Goal: Information Seeking & Learning: Learn about a topic

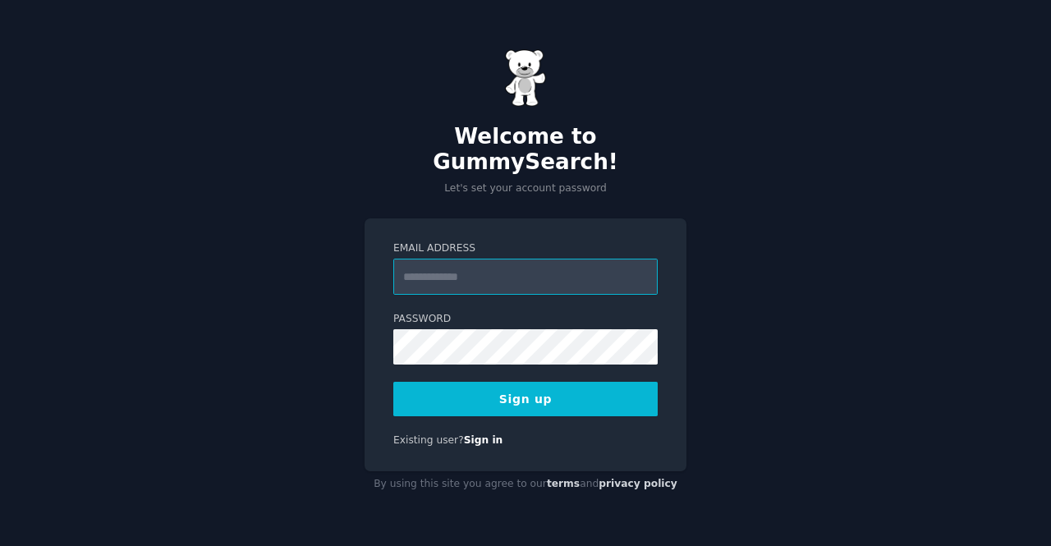
click at [429, 270] on input "Email Address" at bounding box center [525, 277] width 264 height 36
paste input "**********"
type input "**********"
click at [481, 387] on button "Sign up" at bounding box center [525, 399] width 264 height 34
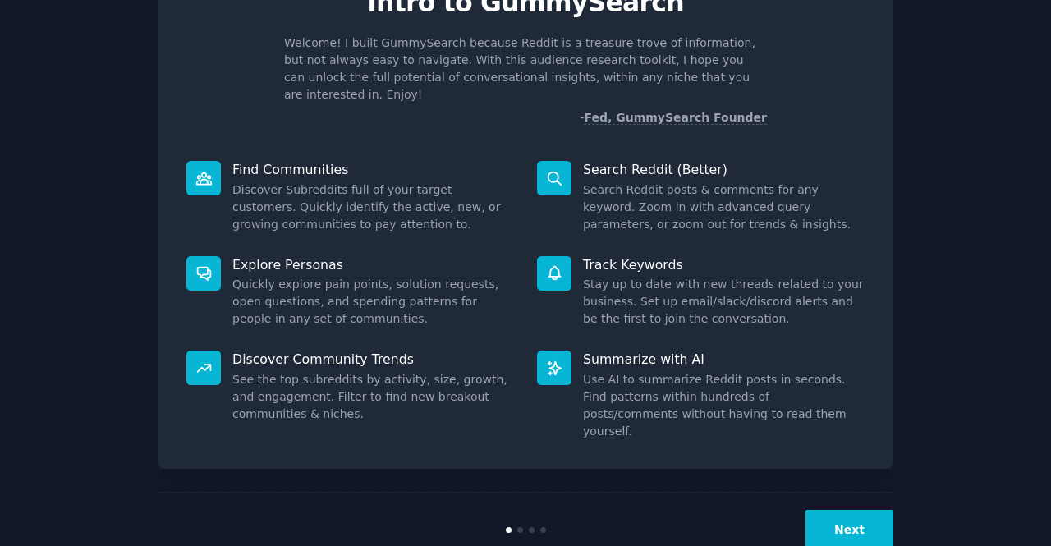
scroll to position [95, 0]
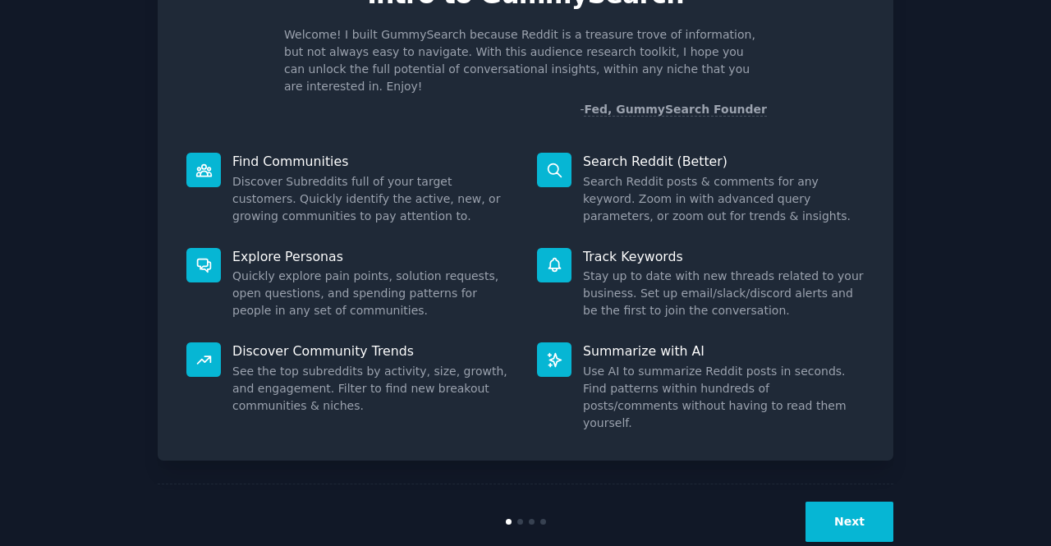
click at [842, 502] on button "Next" at bounding box center [849, 522] width 88 height 40
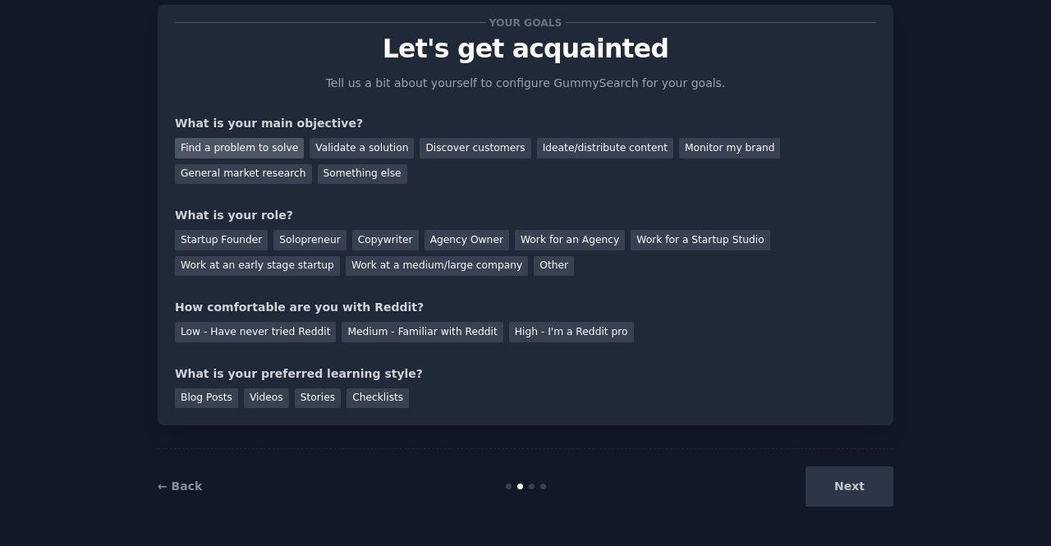
click at [253, 143] on div "Find a problem to solve" at bounding box center [239, 148] width 129 height 21
click at [300, 240] on div "Solopreneur" at bounding box center [309, 240] width 72 height 21
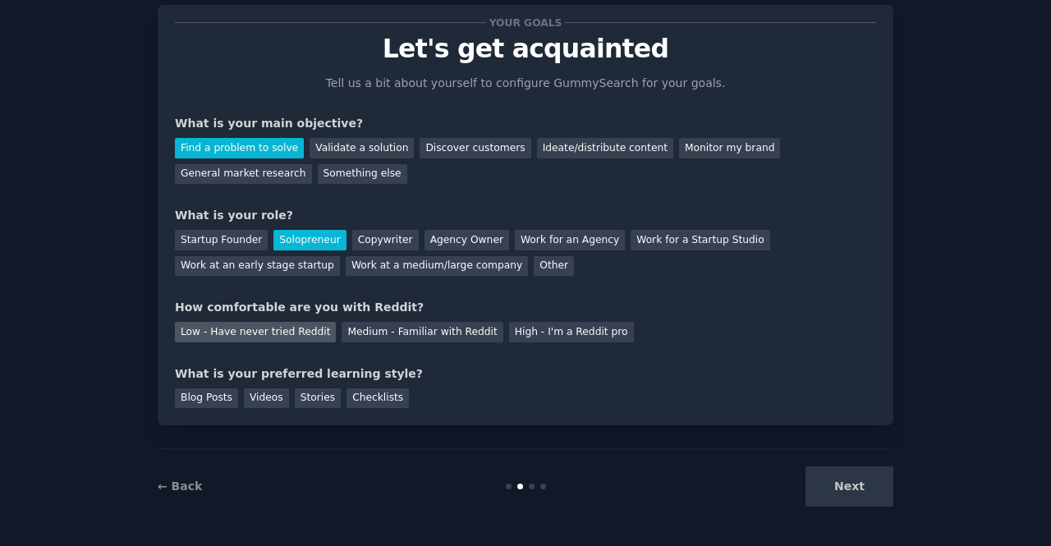
click at [310, 335] on div "Low - Have never tried Reddit" at bounding box center [255, 332] width 161 height 21
click at [346, 408] on div "Your goals Let's get acquainted Tell us a bit about yourself to configure Gummy…" at bounding box center [526, 215] width 736 height 420
click at [364, 400] on div "Checklists" at bounding box center [377, 398] width 62 height 21
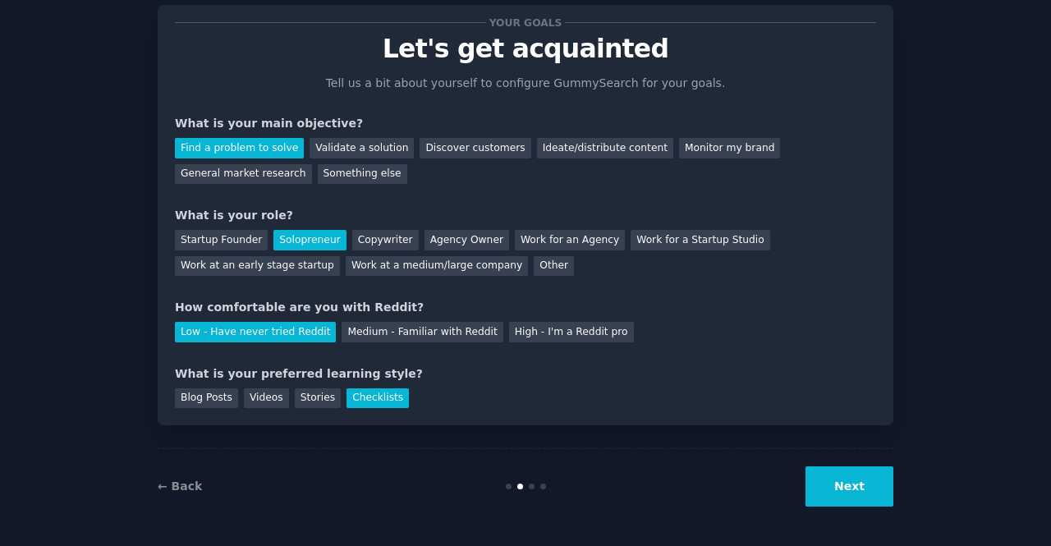
click at [835, 482] on button "Next" at bounding box center [849, 486] width 88 height 40
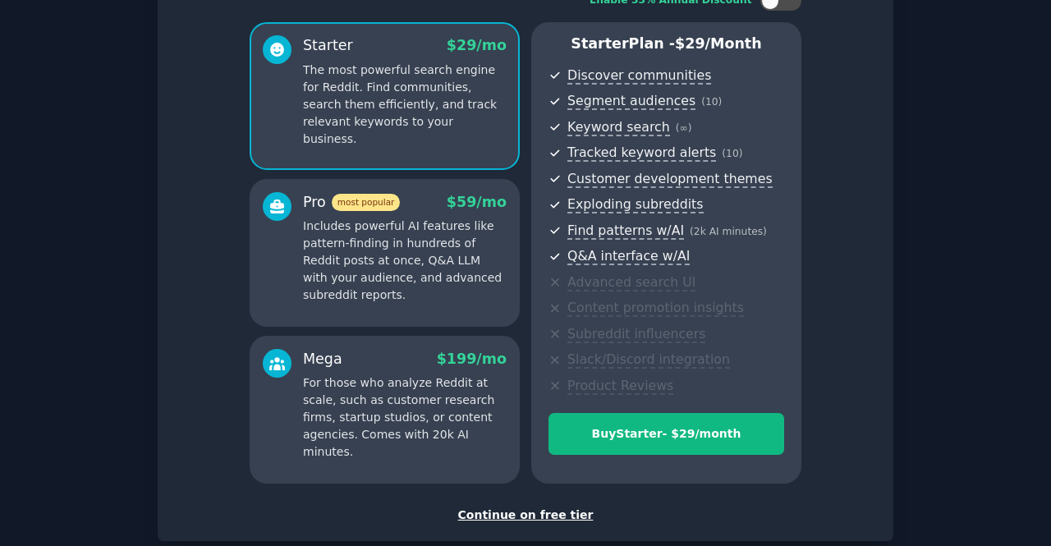
scroll to position [144, 0]
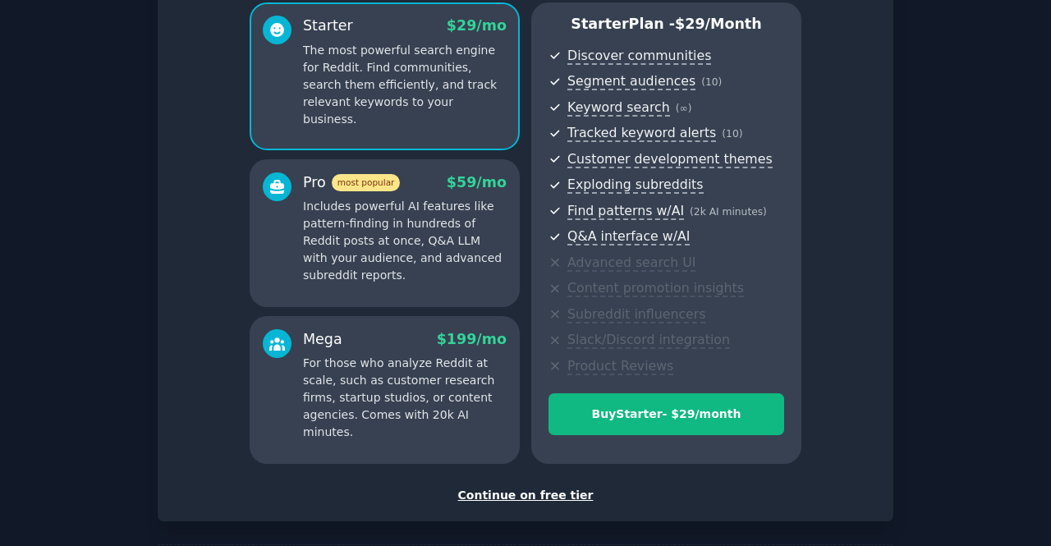
click at [514, 495] on div "Continue on free tier" at bounding box center [525, 495] width 701 height 17
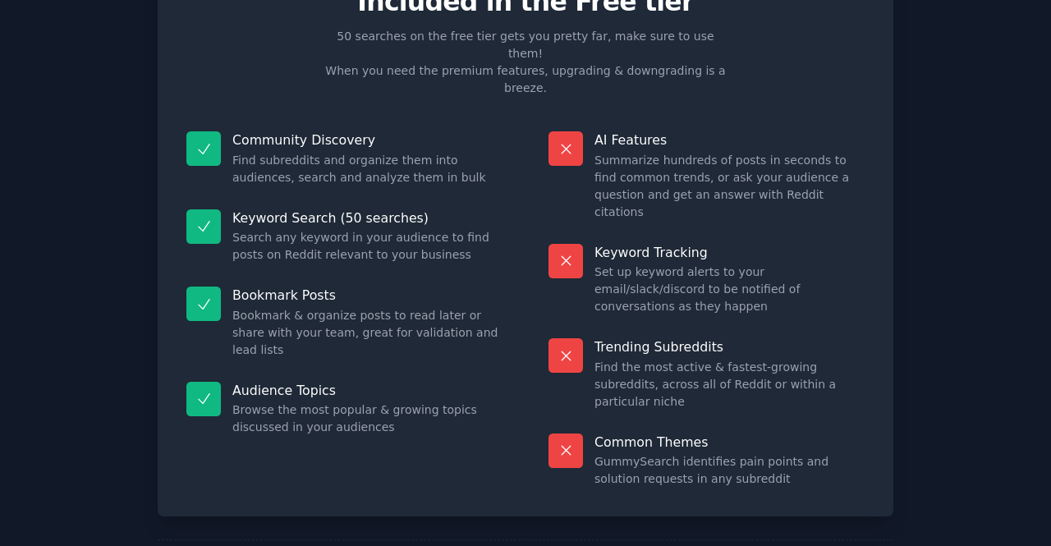
scroll to position [93, 0]
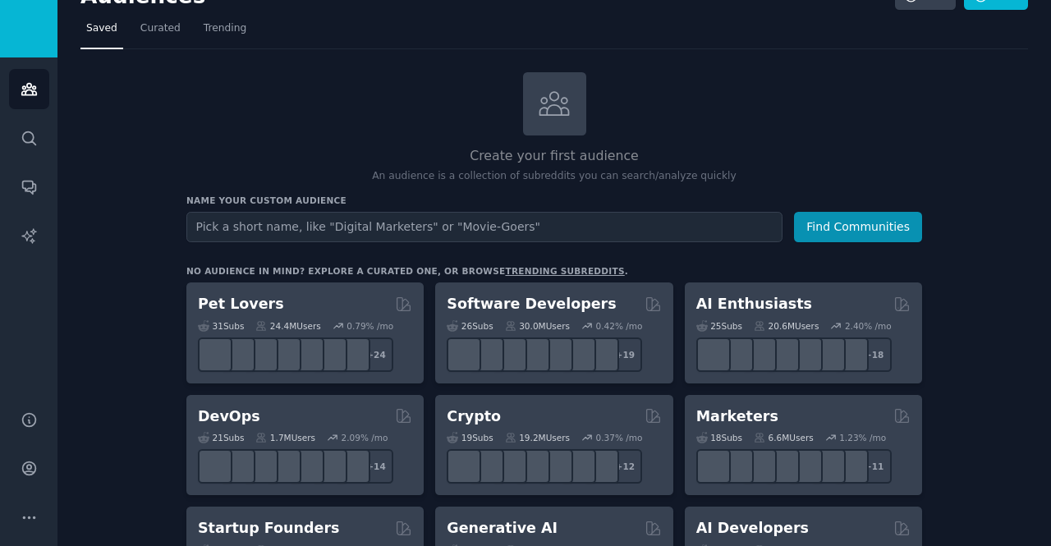
scroll to position [33, 0]
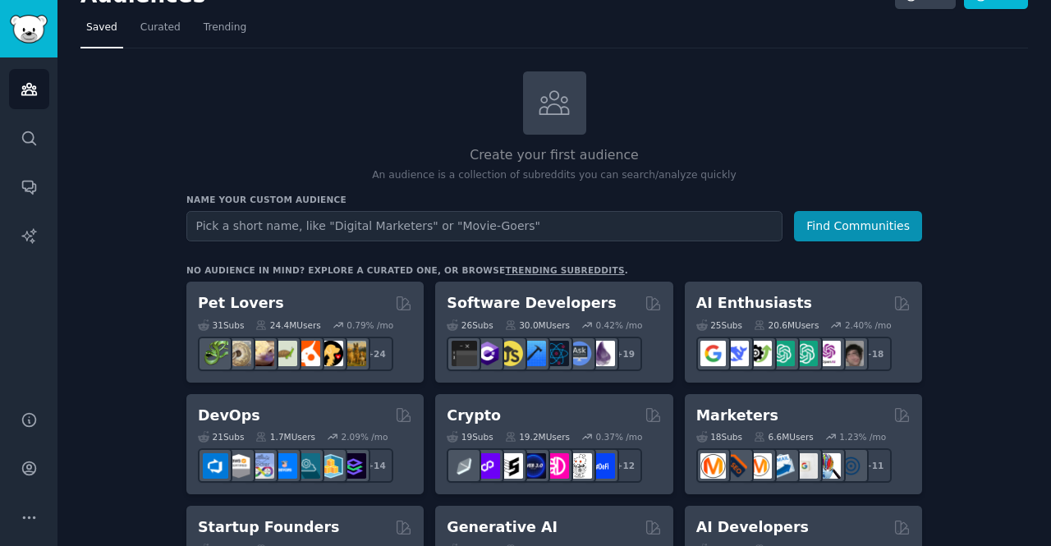
click at [505, 271] on link "trending subreddits" at bounding box center [564, 270] width 119 height 10
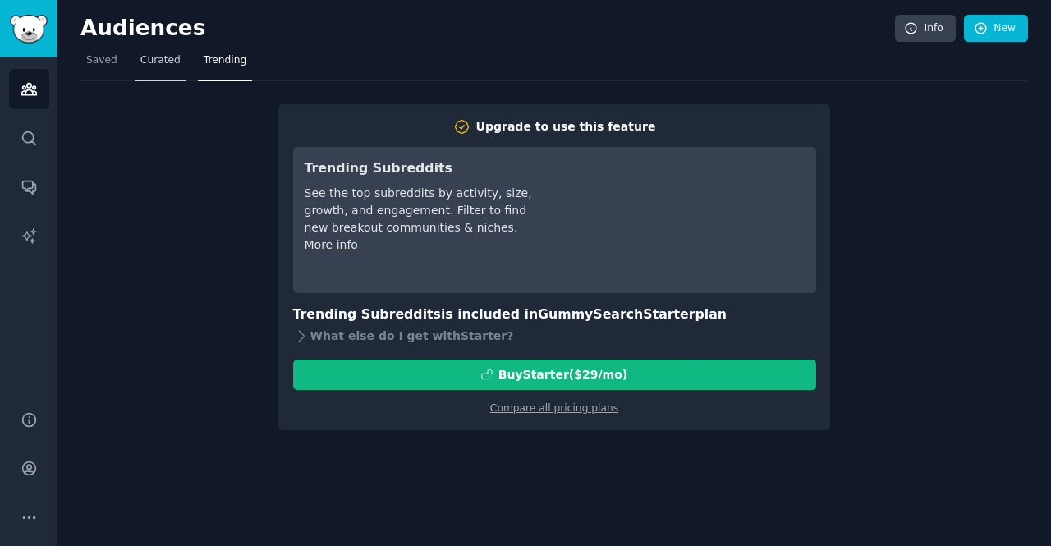
click at [165, 63] on span "Curated" at bounding box center [160, 60] width 40 height 15
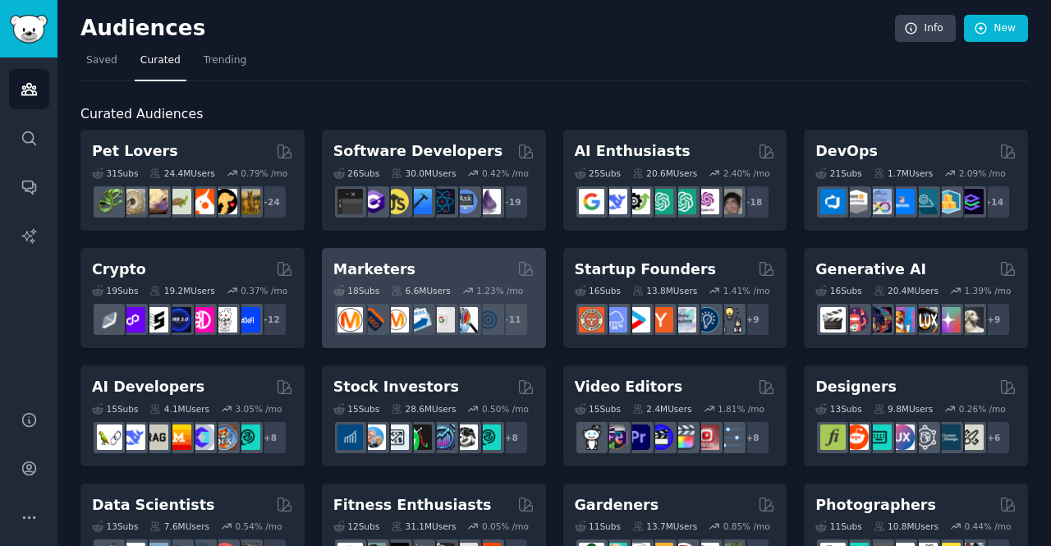
click at [415, 259] on div "Marketers" at bounding box center [433, 269] width 201 height 21
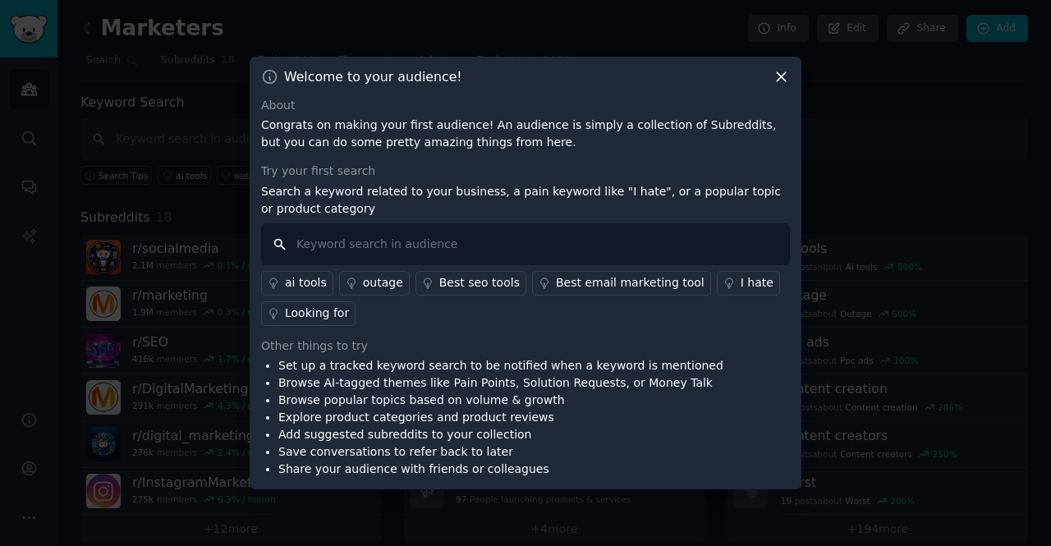
click at [415, 259] on input "text" at bounding box center [525, 244] width 529 height 42
click at [776, 74] on icon at bounding box center [781, 76] width 17 height 17
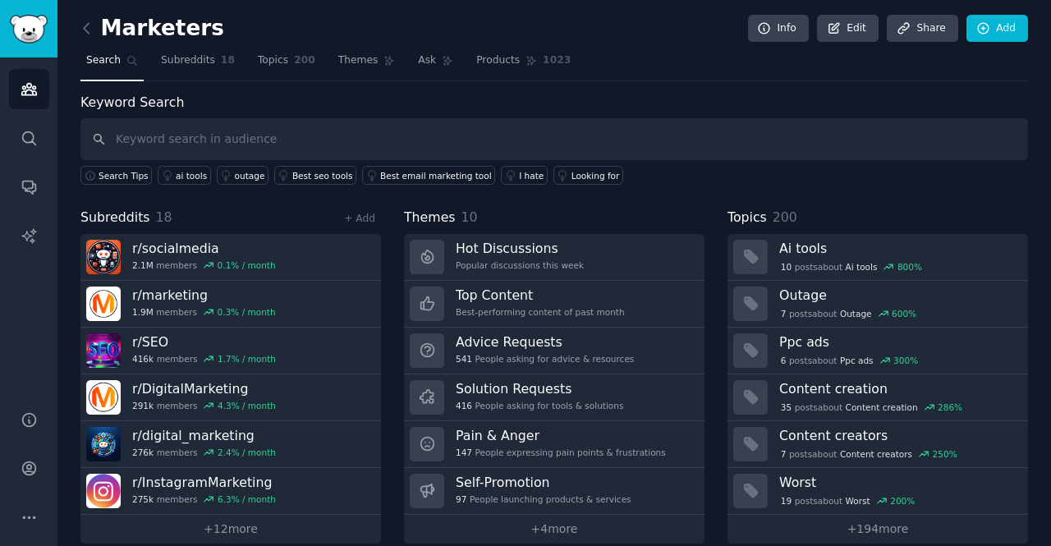
click at [626, 208] on div "Themes 10" at bounding box center [554, 218] width 300 height 21
click at [343, 62] on span "Themes" at bounding box center [358, 60] width 40 height 15
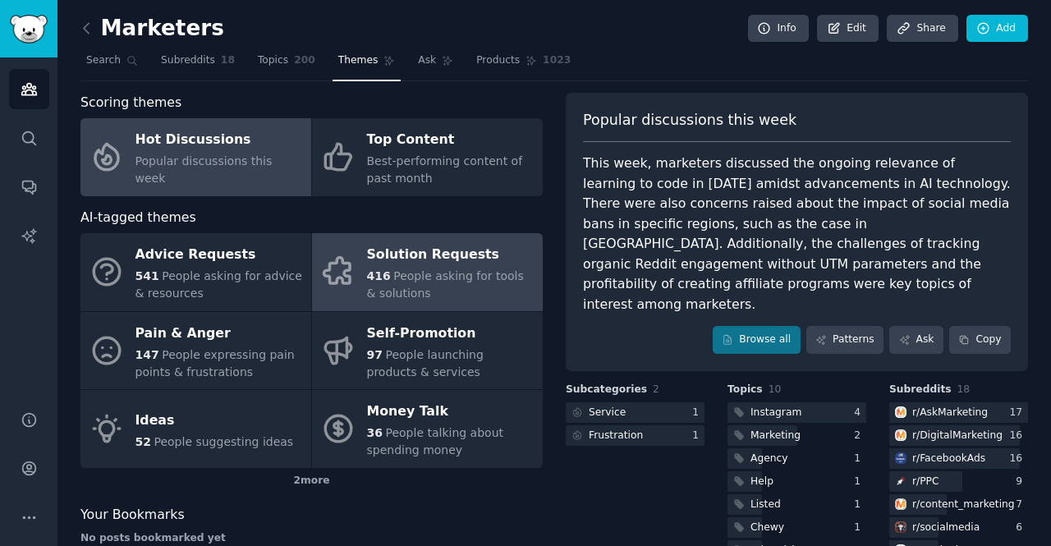
click at [397, 277] on span "People asking for tools & solutions" at bounding box center [445, 284] width 157 height 30
